Goal: Transaction & Acquisition: Obtain resource

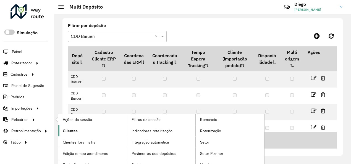
click at [71, 129] on span "Clientes" at bounding box center [70, 131] width 15 height 6
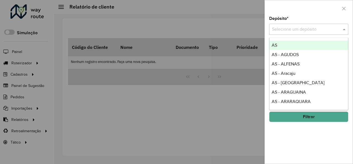
click at [302, 27] on input "text" at bounding box center [303, 29] width 62 height 7
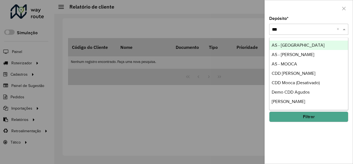
type input "****"
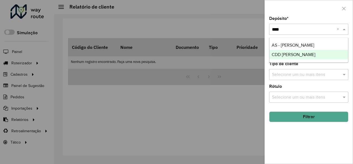
drag, startPoint x: 305, startPoint y: 46, endPoint x: 304, endPoint y: 56, distance: 9.2
click at [304, 56] on div "AS - MOGI MIRIM CDD Mogi Mirim" at bounding box center [308, 50] width 79 height 19
click at [304, 56] on div "CDD [PERSON_NAME]" at bounding box center [308, 54] width 79 height 9
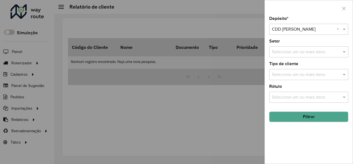
click at [305, 48] on div "Selecione um ou mais itens" at bounding box center [308, 51] width 79 height 11
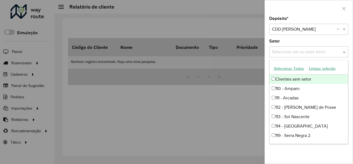
click at [290, 43] on div "Setor Selecione um ou mais itens" at bounding box center [308, 48] width 79 height 18
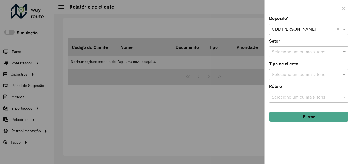
click at [279, 54] on input "text" at bounding box center [305, 52] width 71 height 7
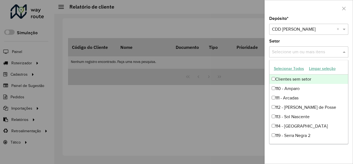
click at [289, 70] on button "Selecionar Todos" at bounding box center [288, 68] width 35 height 9
click at [318, 68] on button "Limpar seleção" at bounding box center [322, 68] width 32 height 9
click at [279, 69] on button "Selecionar Todos" at bounding box center [288, 68] width 35 height 9
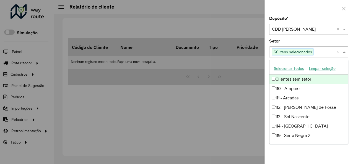
click at [267, 67] on div "Depósito * Selecione um depósito × CDD Mogi Mirim × Setor Selecione um ou mais …" at bounding box center [309, 90] width 88 height 147
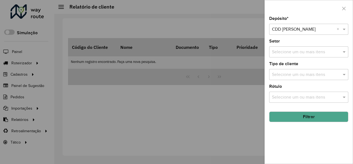
click at [312, 114] on button "Filtrar" at bounding box center [308, 117] width 79 height 11
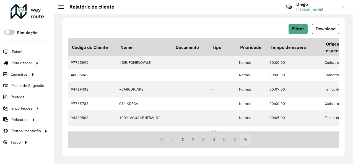
click at [246, 141] on icon "Last Page" at bounding box center [245, 139] width 4 height 4
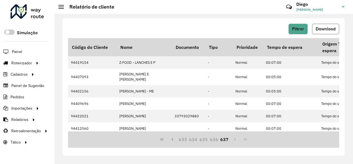
click at [319, 27] on span "Download" at bounding box center [325, 29] width 20 height 5
drag, startPoint x: 342, startPoint y: 0, endPoint x: 194, endPoint y: 2, distance: 148.5
click at [194, 2] on hb-header "Relatório de cliente Críticas? Dúvidas? Elogios? Sugestões? Entre em contato co…" at bounding box center [203, 7] width 299 height 14
click at [296, 23] on div "Filtrar Download Código do Cliente Nome Documento Tipo Prioridade Tempo de espe…" at bounding box center [203, 87] width 282 height 138
click at [298, 34] on button "Filtrar" at bounding box center [297, 29] width 19 height 11
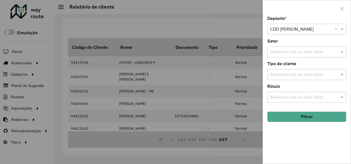
click at [300, 72] on input "text" at bounding box center [304, 75] width 71 height 7
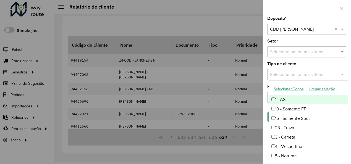
click at [266, 61] on div "Depósito * Selecione um depósito × CDD Mogi Mirim × Setor Selecione um ou mais …" at bounding box center [307, 90] width 88 height 147
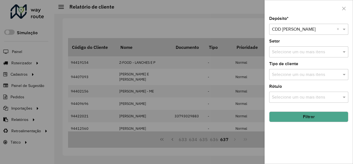
click at [247, 28] on div at bounding box center [176, 82] width 353 height 164
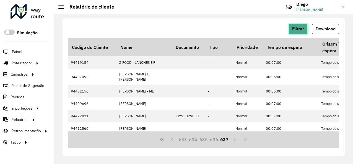
click at [299, 28] on span "Filtrar" at bounding box center [298, 29] width 12 height 5
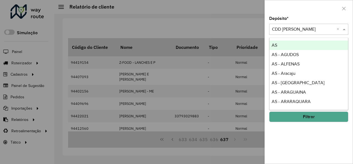
click at [310, 31] on input "text" at bounding box center [303, 29] width 62 height 7
type input "***"
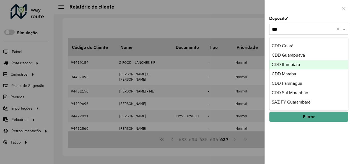
scroll to position [94, 0]
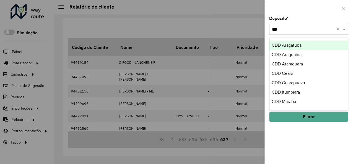
click at [305, 45] on div "CDD Araçatuba" at bounding box center [308, 45] width 79 height 9
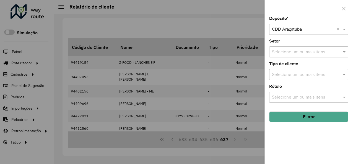
click at [313, 113] on button "Filtrar" at bounding box center [308, 117] width 79 height 11
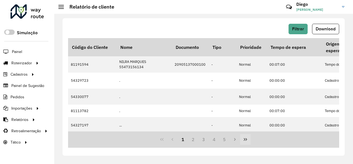
click at [242, 139] on button "Last Page" at bounding box center [245, 139] width 11 height 11
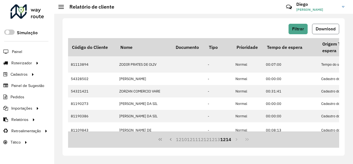
click at [321, 31] on span "Download" at bounding box center [325, 29] width 20 height 5
click at [302, 32] on button "Filtrar" at bounding box center [297, 29] width 19 height 11
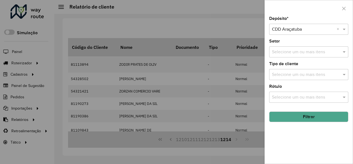
click at [309, 28] on input "text" at bounding box center [303, 29] width 62 height 7
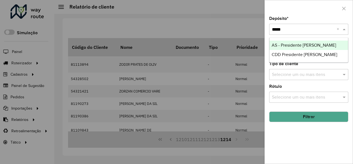
type input "******"
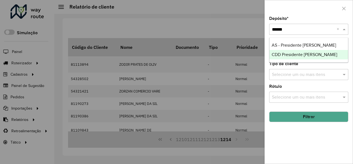
click at [306, 54] on span "CDD Presidente [PERSON_NAME]" at bounding box center [304, 54] width 66 height 5
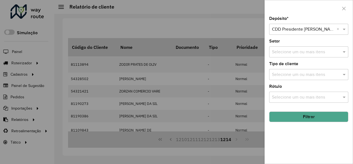
click at [314, 117] on button "Filtrar" at bounding box center [308, 117] width 79 height 11
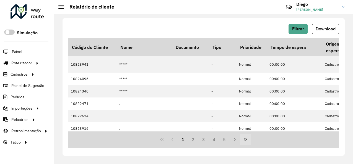
click at [245, 140] on icon "Last Page" at bounding box center [245, 139] width 3 height 3
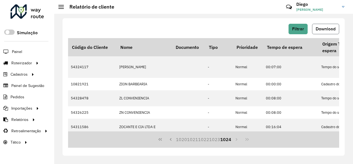
click at [323, 29] on span "Download" at bounding box center [325, 29] width 20 height 5
drag, startPoint x: 151, startPoint y: 25, endPoint x: 194, endPoint y: 25, distance: 42.9
click at [151, 25] on div "Filtrar Download" at bounding box center [203, 29] width 271 height 11
click at [293, 27] on span "Filtrar" at bounding box center [298, 29] width 12 height 5
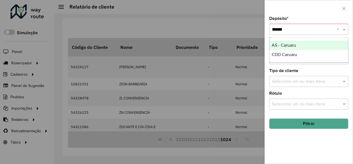
type input "*******"
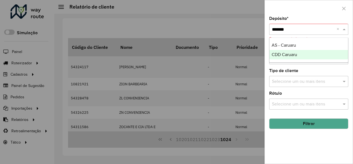
click at [321, 52] on div "CDD Caruaru" at bounding box center [308, 54] width 79 height 9
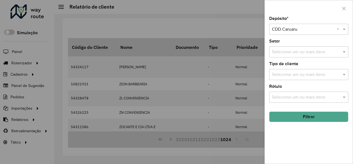
click at [313, 115] on button "Filtrar" at bounding box center [308, 117] width 79 height 11
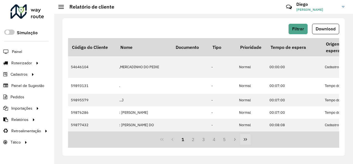
click at [245, 143] on button "Last Page" at bounding box center [245, 139] width 11 height 11
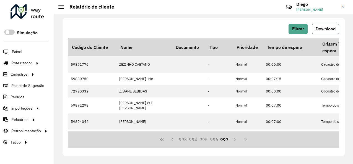
click at [315, 28] on button "Download" at bounding box center [325, 29] width 27 height 11
click at [327, 20] on div "Filtrar Download Código do Cliente Nome Documento Tipo Prioridade Tempo de espe…" at bounding box center [203, 87] width 282 height 138
click at [303, 28] on span "Filtrar" at bounding box center [298, 29] width 12 height 5
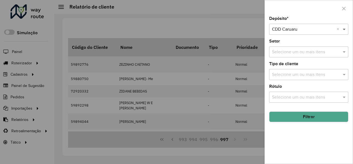
click at [346, 31] on span at bounding box center [344, 29] width 7 height 7
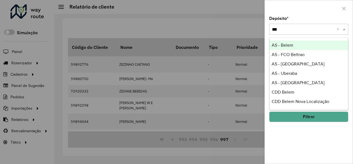
type input "****"
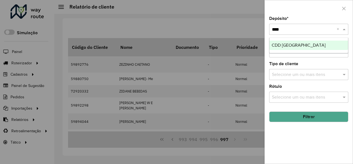
click at [307, 44] on span "CDD [GEOGRAPHIC_DATA]" at bounding box center [298, 45] width 54 height 5
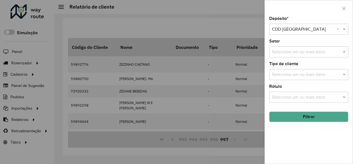
click at [320, 116] on button "Filtrar" at bounding box center [308, 117] width 79 height 11
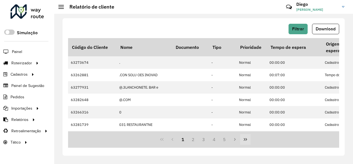
click at [246, 140] on icon "Last Page" at bounding box center [245, 139] width 4 height 4
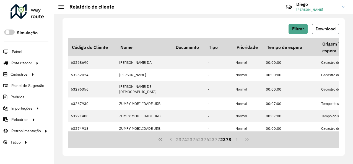
click at [321, 27] on span "Download" at bounding box center [325, 29] width 20 height 5
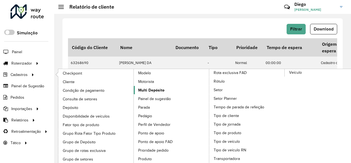
click at [160, 89] on span "Multi Depósito" at bounding box center [151, 90] width 26 height 6
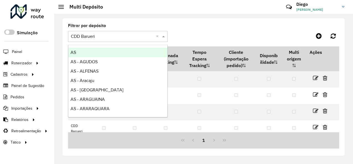
click at [122, 38] on input "text" at bounding box center [112, 36] width 83 height 7
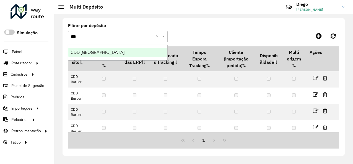
type input "****"
click at [117, 48] on div "CDD [GEOGRAPHIC_DATA]" at bounding box center [117, 52] width 99 height 9
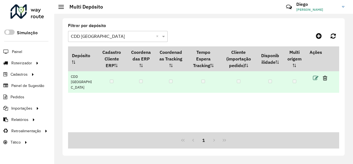
click at [316, 77] on icon at bounding box center [316, 78] width 6 height 6
select select "****"
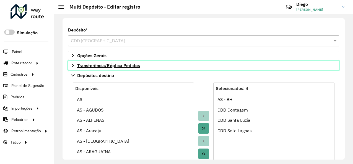
click at [103, 66] on span "Transferência/Réplica Pedidos" at bounding box center [108, 65] width 63 height 4
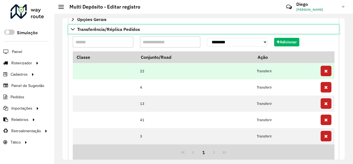
scroll to position [49, 0]
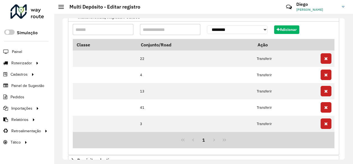
drag, startPoint x: 12, startPoint y: 51, endPoint x: 70, endPoint y: 36, distance: 59.5
click at [70, 36] on div "**********" at bounding box center [203, 89] width 271 height 134
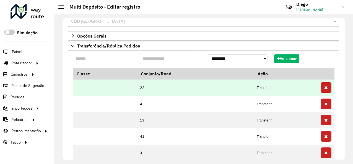
scroll to position [0, 0]
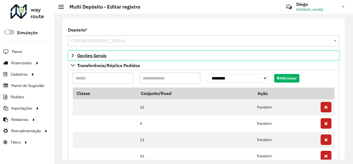
click at [91, 56] on span "Opções Gerais" at bounding box center [91, 55] width 29 height 4
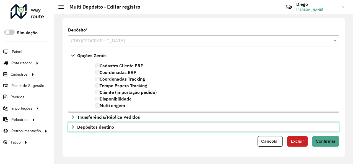
click at [109, 125] on span "Depósitos destino" at bounding box center [95, 127] width 37 height 4
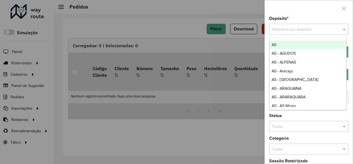
click at [325, 28] on input "text" at bounding box center [303, 30] width 62 height 6
click at [317, 15] on div at bounding box center [309, 8] width 88 height 16
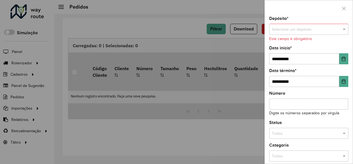
click at [288, 29] on input "text" at bounding box center [303, 30] width 62 height 6
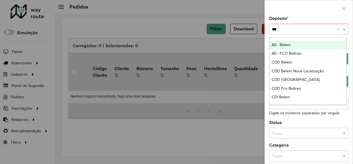
type input "****"
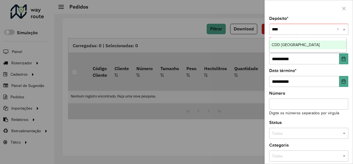
click at [294, 46] on span "CDD [GEOGRAPHIC_DATA]" at bounding box center [295, 45] width 48 height 4
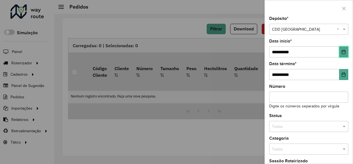
click at [342, 54] on icon "Choose Date" at bounding box center [344, 52] width 4 height 4
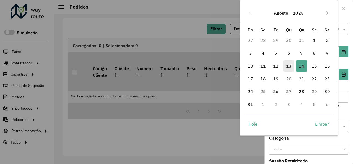
click at [290, 65] on span "13" at bounding box center [288, 66] width 11 height 11
type input "**********"
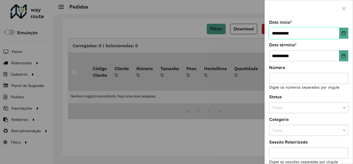
scroll to position [28, 0]
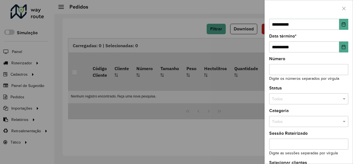
click at [307, 97] on input "text" at bounding box center [303, 99] width 62 height 6
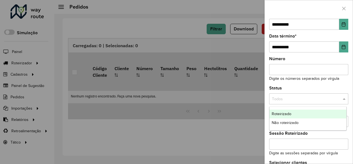
click at [308, 91] on div "Status Todos" at bounding box center [308, 95] width 79 height 18
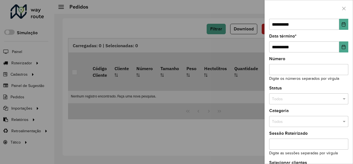
click at [301, 118] on div "Todos" at bounding box center [308, 121] width 79 height 11
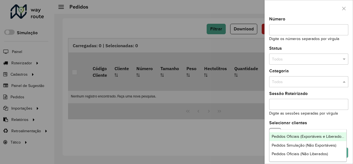
scroll to position [40, 0]
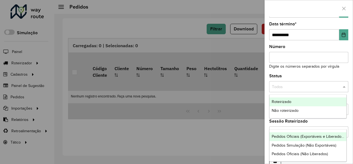
click at [280, 89] on input "text" at bounding box center [303, 87] width 62 height 6
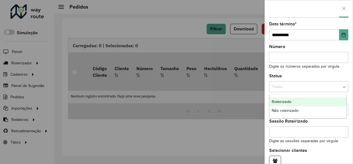
click at [288, 101] on span "Roteirizado" at bounding box center [281, 102] width 20 height 4
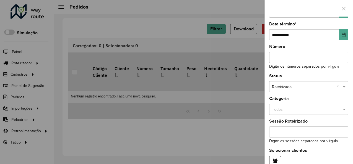
click at [288, 109] on input "text" at bounding box center [303, 110] width 62 height 6
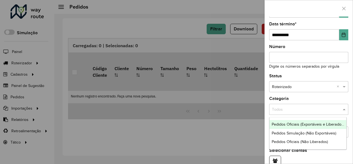
click at [300, 123] on span "Pedidos Oficiais (Exportáveis e Liberados)" at bounding box center [307, 124] width 73 height 4
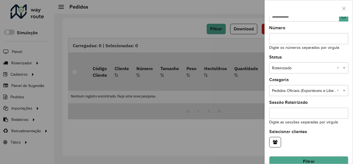
scroll to position [67, 0]
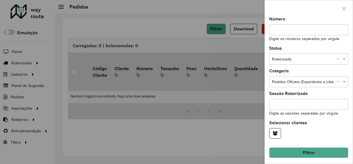
click at [278, 102] on input "Sessão Roteirizado" at bounding box center [308, 104] width 79 height 11
click at [279, 130] on button "button" at bounding box center [275, 133] width 12 height 11
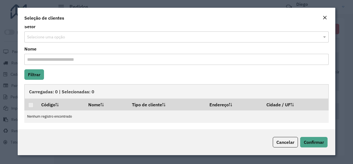
scroll to position [0, 0]
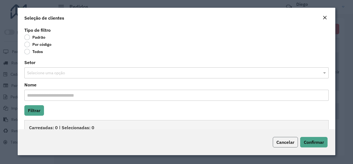
click at [284, 142] on span "Cancelar" at bounding box center [285, 143] width 18 height 6
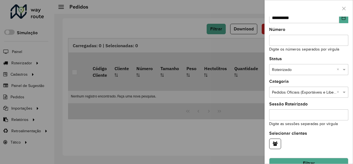
scroll to position [67, 0]
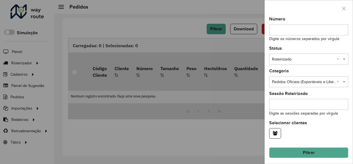
click at [319, 154] on button "Filtrar" at bounding box center [308, 153] width 79 height 11
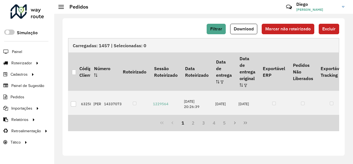
scroll to position [0, 426]
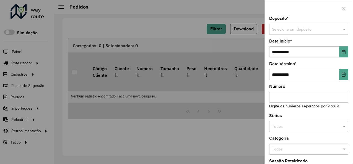
click at [40, 100] on div at bounding box center [176, 82] width 353 height 164
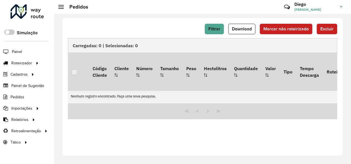
drag, startPoint x: 75, startPoint y: 129, endPoint x: 78, endPoint y: 125, distance: 5.2
click at [0, 0] on span "Clientes" at bounding box center [0, 0] width 0 height 0
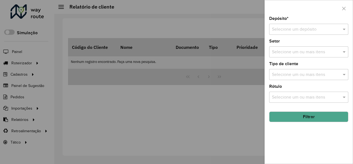
click at [311, 29] on input "text" at bounding box center [303, 29] width 62 height 7
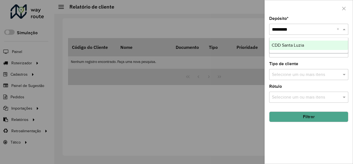
type input "**********"
click at [299, 45] on span "CDD Santa Luzia" at bounding box center [287, 45] width 32 height 5
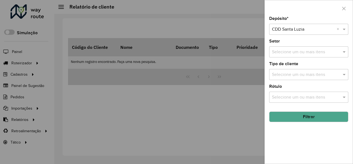
click at [304, 114] on button "Filtrar" at bounding box center [308, 117] width 79 height 11
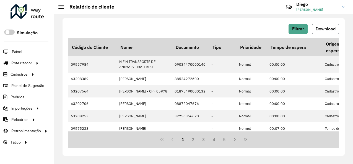
click at [333, 29] on span "Download" at bounding box center [325, 29] width 20 height 5
click at [171, 25] on div "Filtrar Download" at bounding box center [203, 29] width 271 height 11
